Goal: Information Seeking & Learning: Learn about a topic

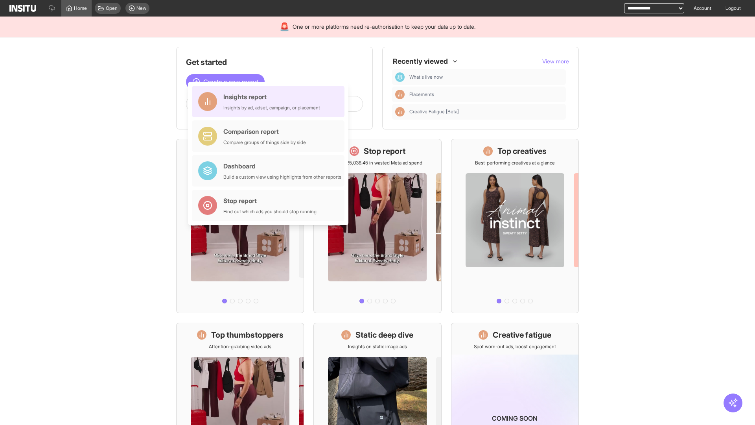
click at [270, 101] on div "Insights report Insights by ad, adset, campaign, or placement" at bounding box center [271, 101] width 97 height 19
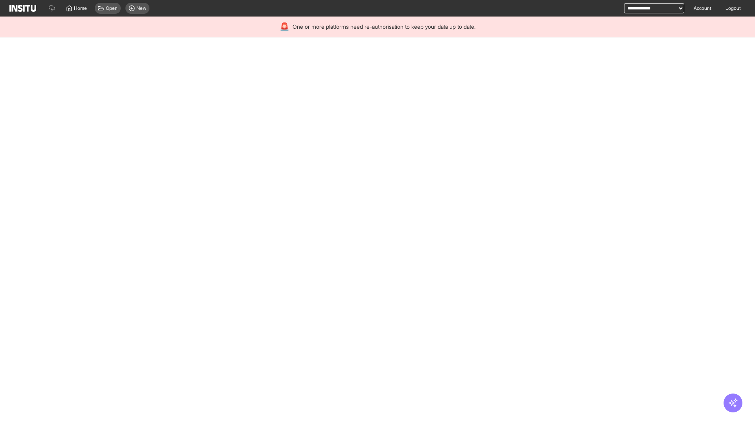
select select "**"
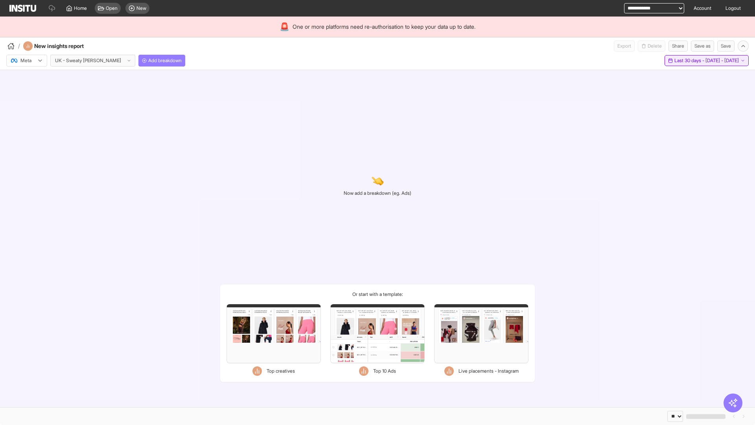
click at [688, 61] on span "Last 30 days - [DATE] - [DATE]" at bounding box center [706, 60] width 64 height 6
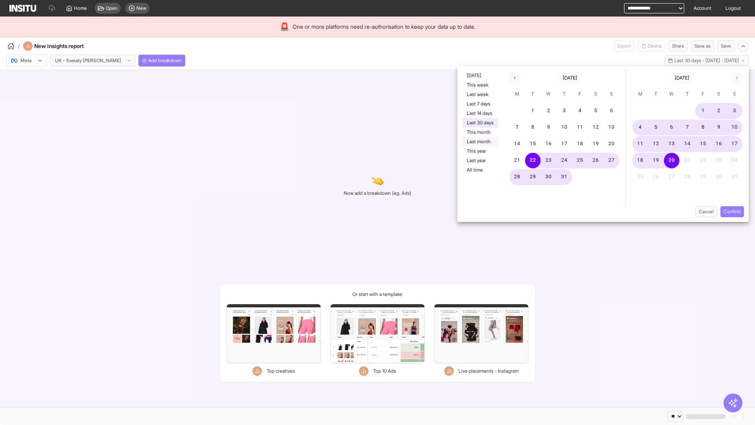
click at [479, 142] on button "Last month" at bounding box center [480, 141] width 36 height 9
